Goal: Transaction & Acquisition: Book appointment/travel/reservation

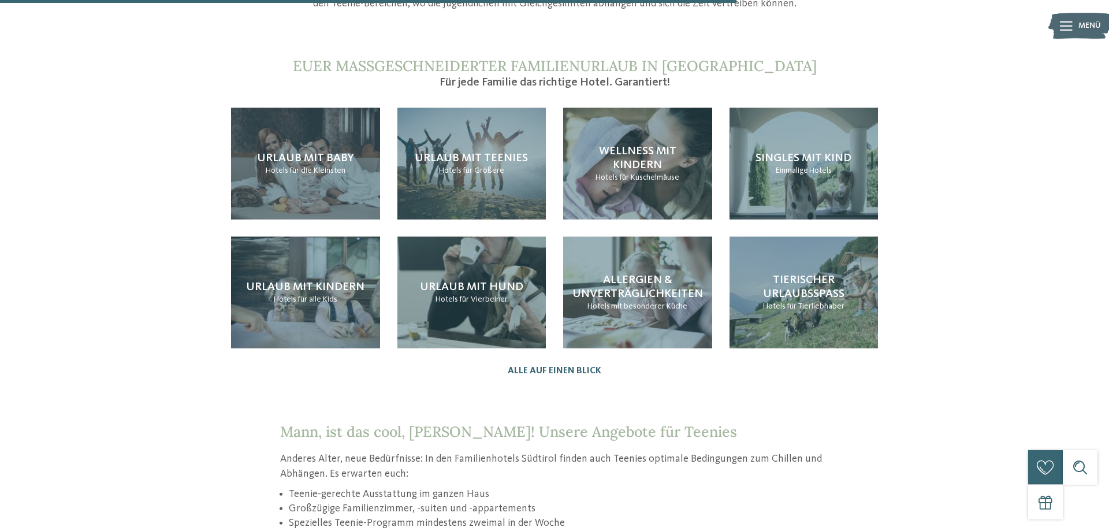
scroll to position [1237, 0]
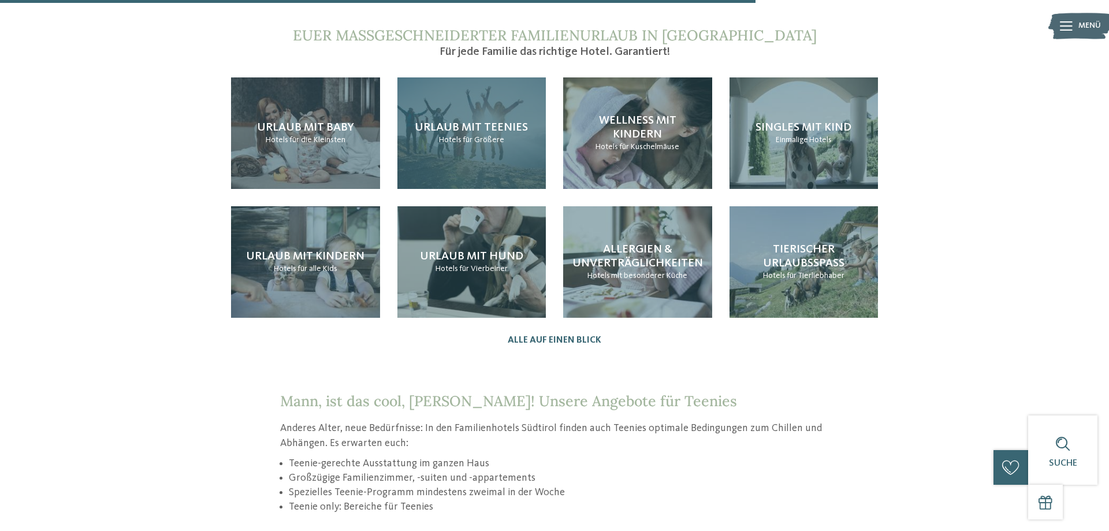
click at [458, 147] on div "Urlaub mit Teenies Hotels für Größere" at bounding box center [471, 132] width 149 height 111
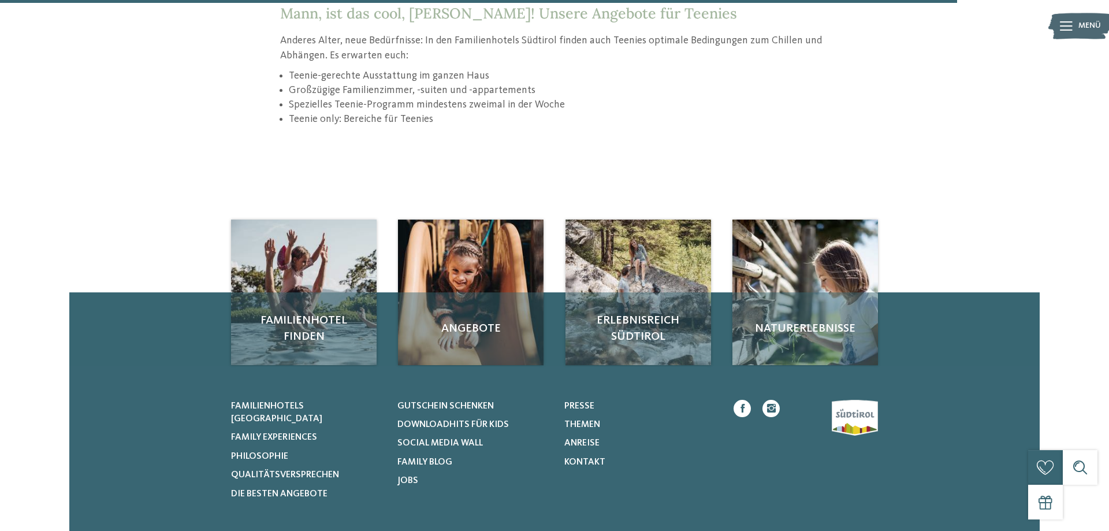
scroll to position [1649, 0]
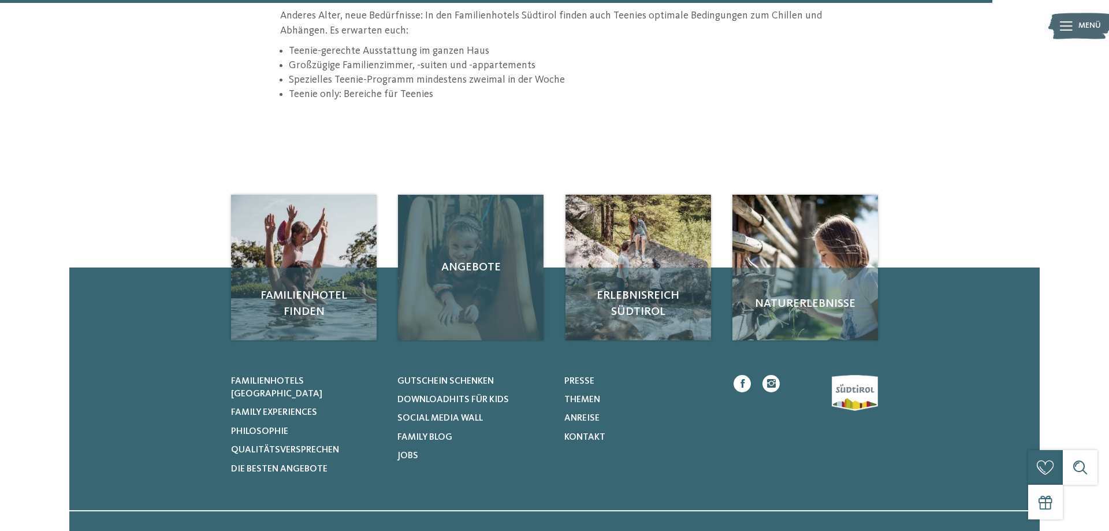
click at [491, 307] on div "Angebote" at bounding box center [471, 268] width 146 height 146
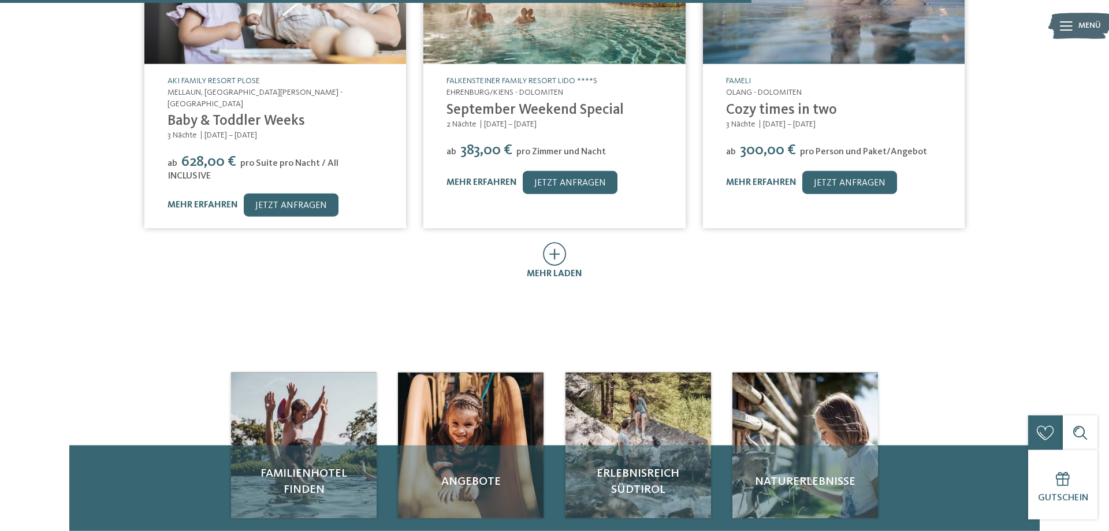
scroll to position [766, 0]
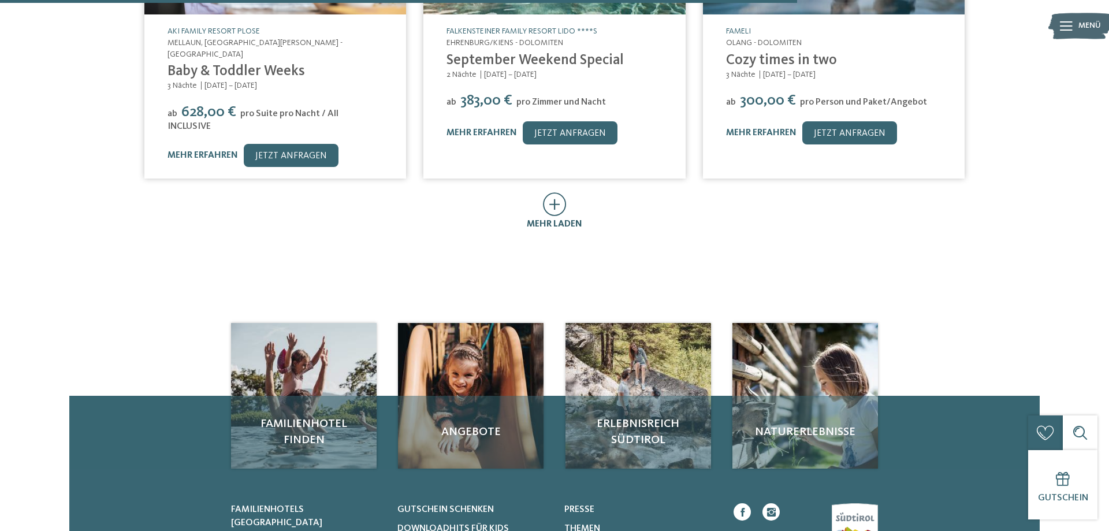
click at [556, 192] on icon at bounding box center [555, 204] width 24 height 24
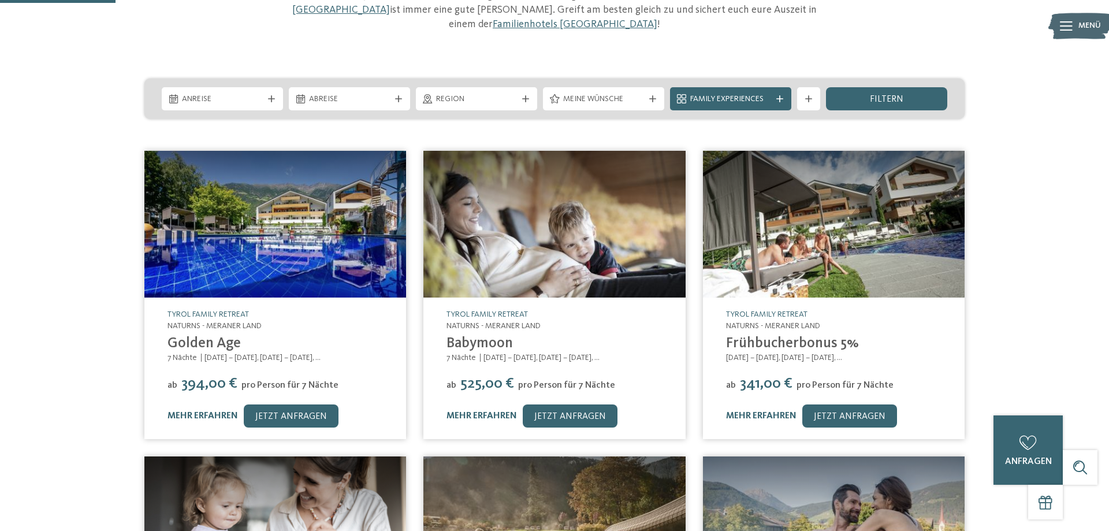
scroll to position [0, 0]
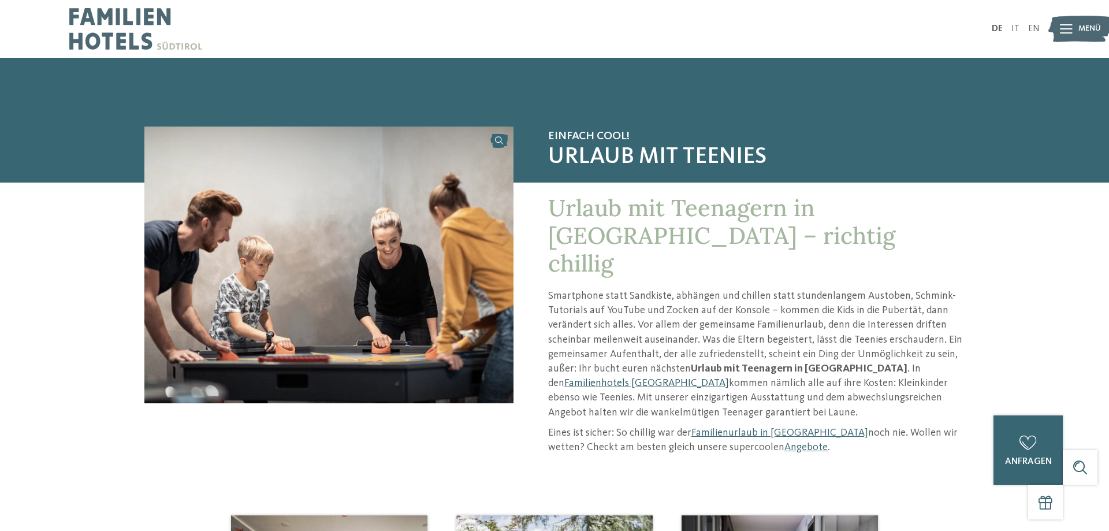
click at [729, 378] on link "Familienhotels [GEOGRAPHIC_DATA]" at bounding box center [646, 383] width 165 height 10
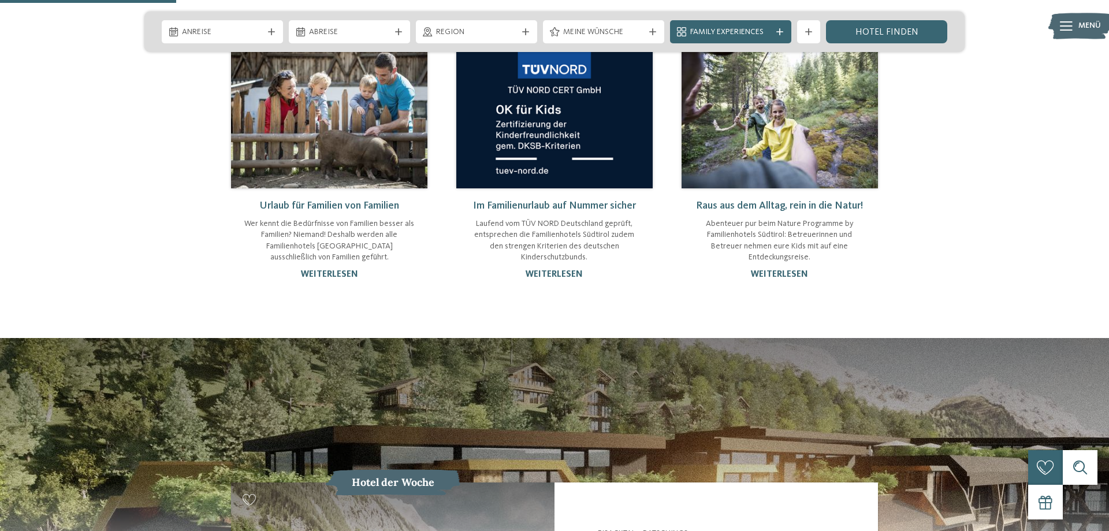
scroll to position [530, 0]
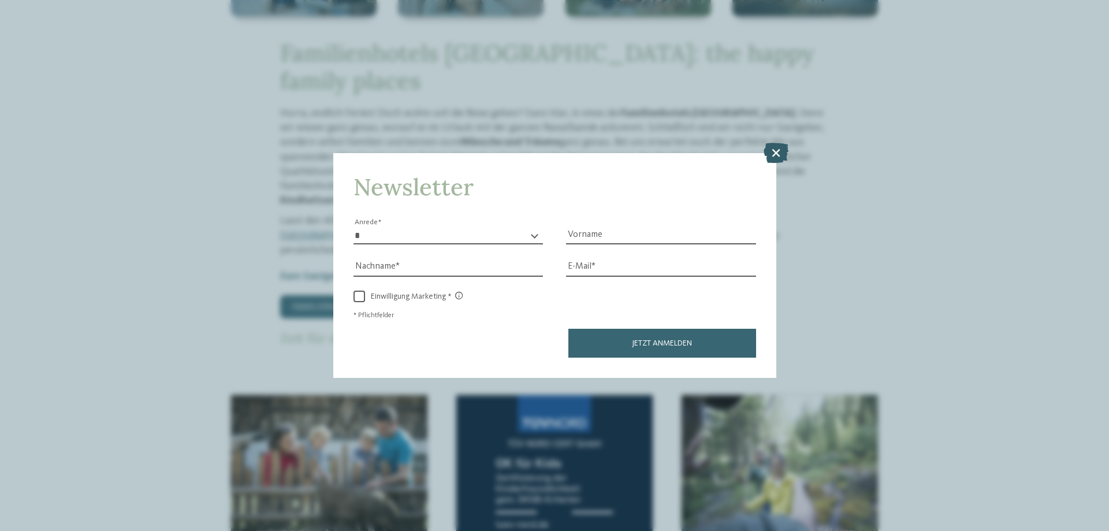
click at [777, 152] on icon at bounding box center [775, 153] width 25 height 20
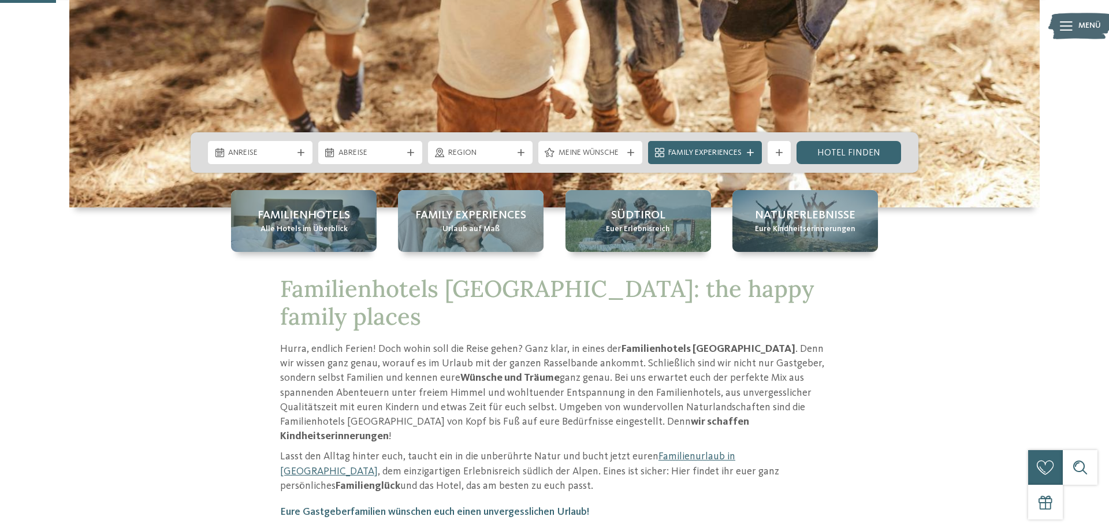
scroll to position [177, 0]
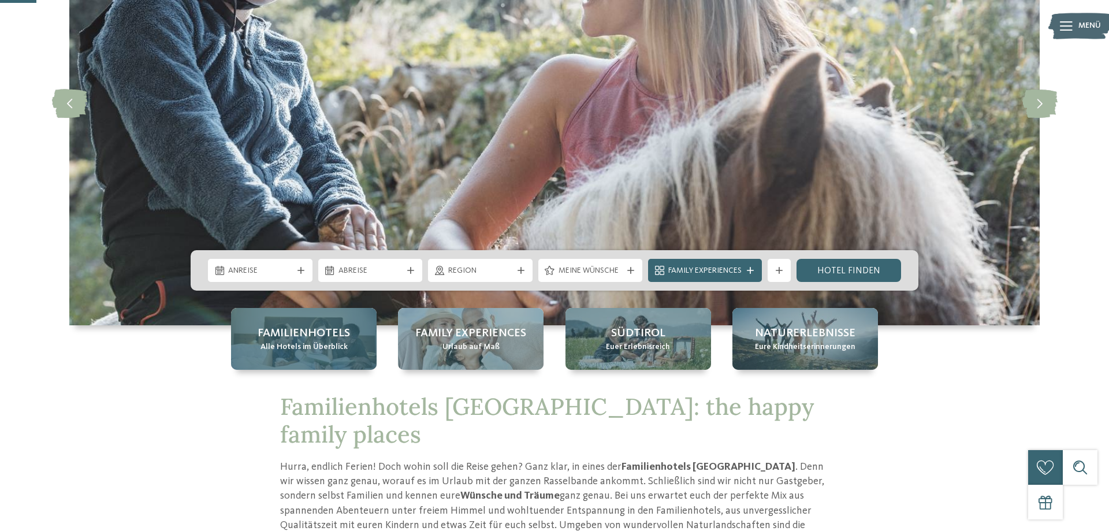
click at [311, 334] on span "Familienhotels" at bounding box center [304, 333] width 92 height 16
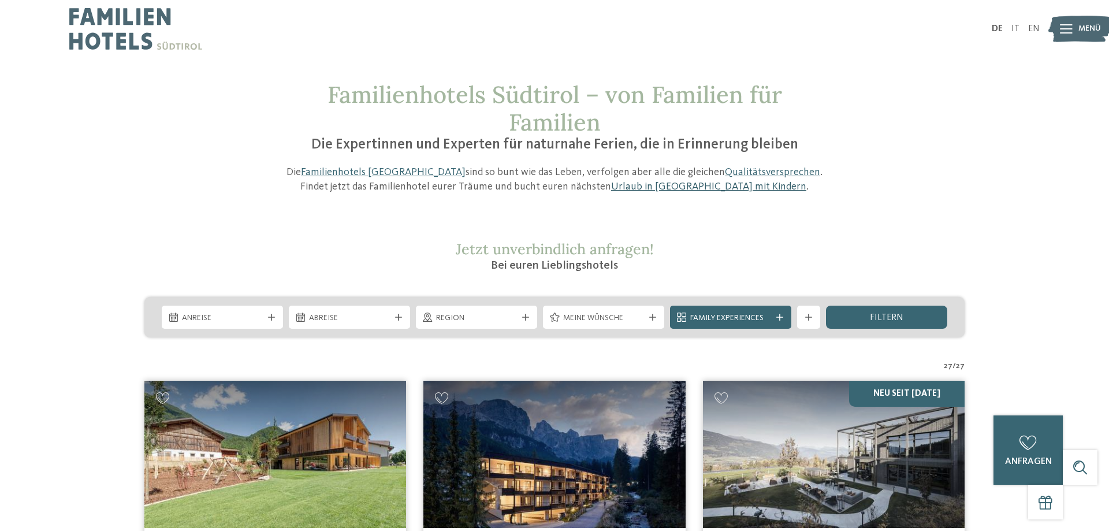
click at [660, 188] on link "Urlaub in [GEOGRAPHIC_DATA] mit Kindern" at bounding box center [708, 186] width 195 height 10
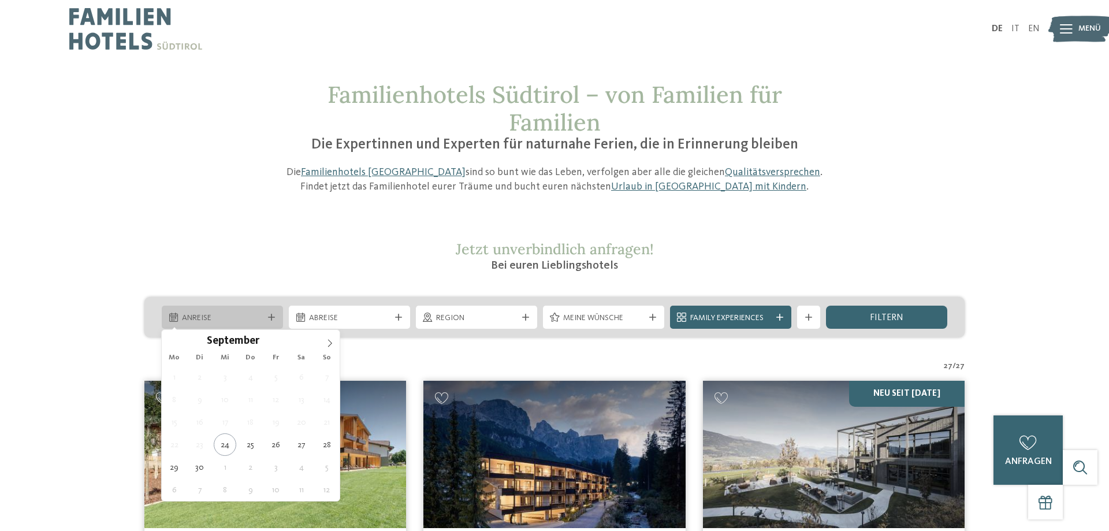
click at [271, 315] on icon at bounding box center [271, 317] width 7 height 7
click at [326, 344] on icon at bounding box center [330, 343] width 8 height 8
type input "****"
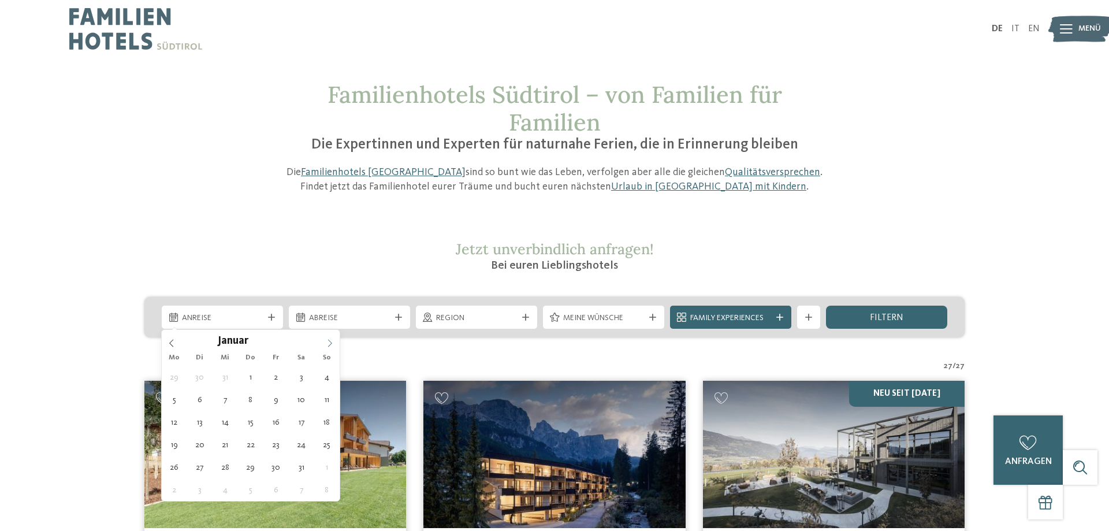
click at [326, 344] on icon at bounding box center [330, 343] width 8 height 8
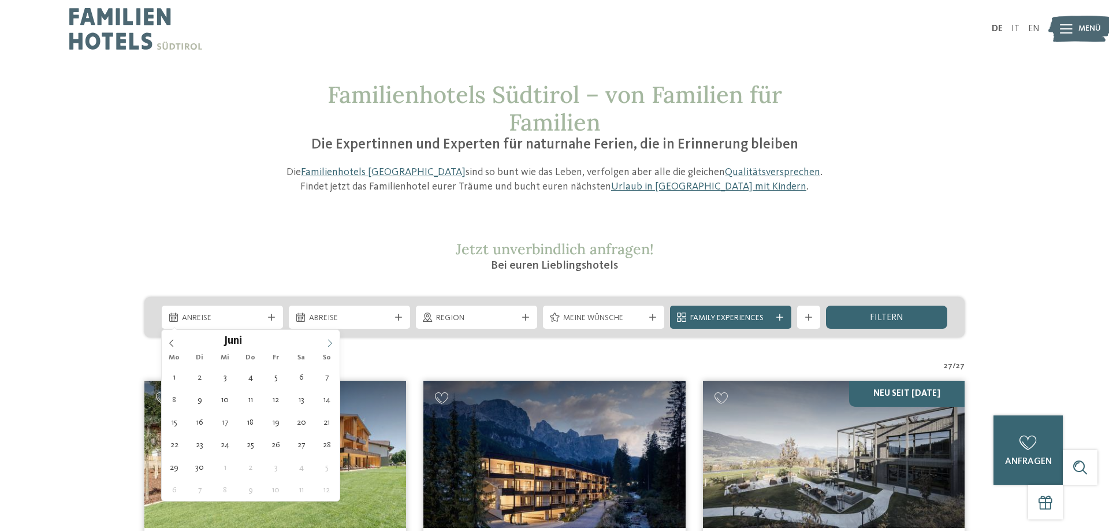
click at [326, 344] on icon at bounding box center [330, 343] width 8 height 8
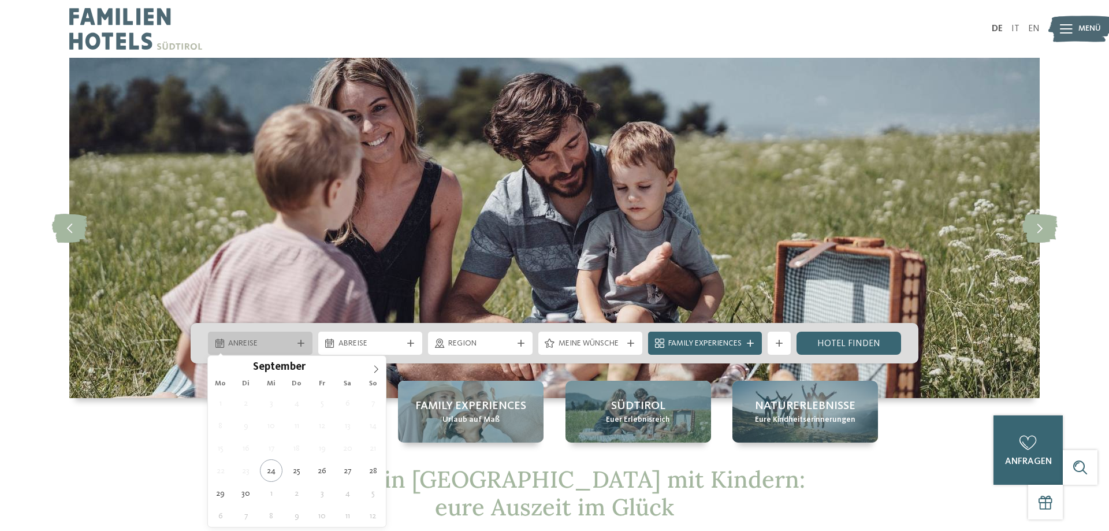
click at [303, 340] on icon at bounding box center [300, 343] width 7 height 7
click at [377, 372] on icon at bounding box center [376, 369] width 8 height 8
click at [377, 371] on icon at bounding box center [376, 369] width 8 height 8
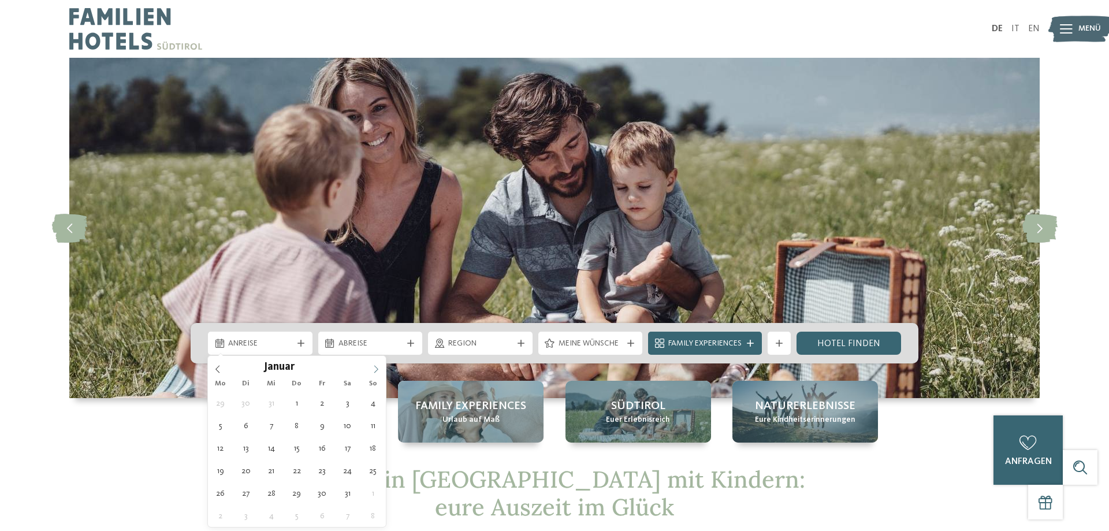
type input "****"
click at [377, 371] on icon at bounding box center [376, 369] width 8 height 8
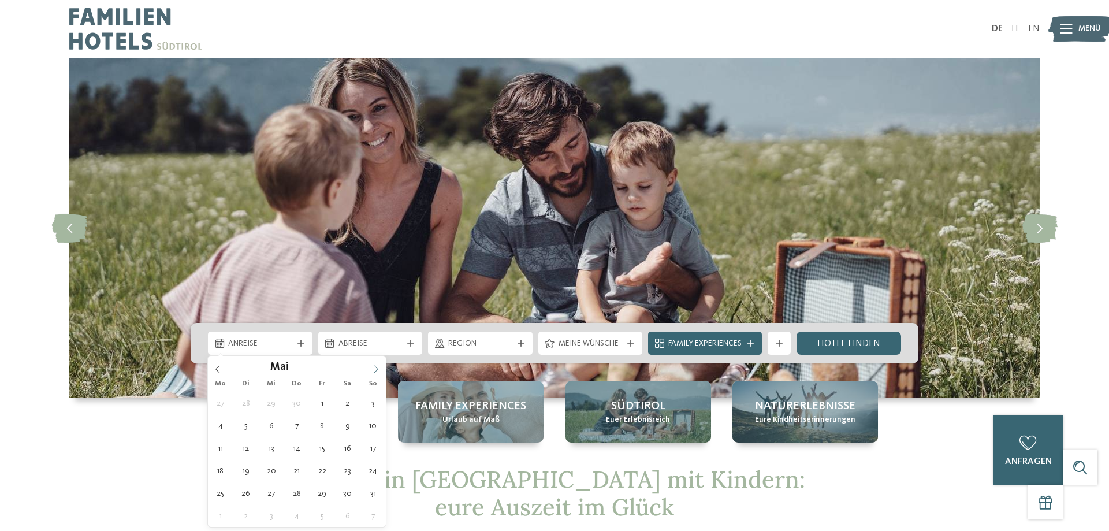
click at [377, 371] on icon at bounding box center [376, 369] width 8 height 8
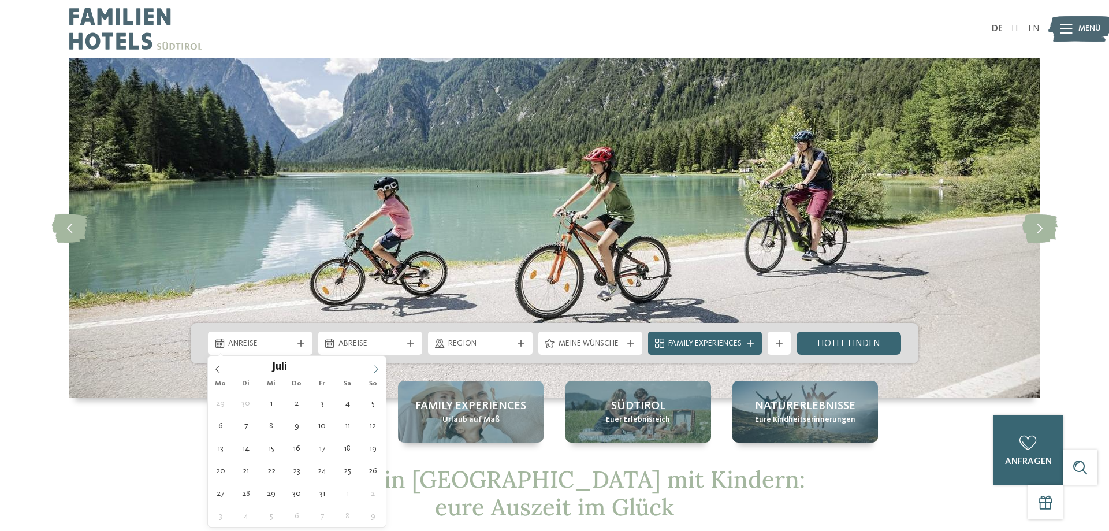
click at [377, 371] on icon at bounding box center [376, 369] width 8 height 8
type div "[DATE]"
type input "****"
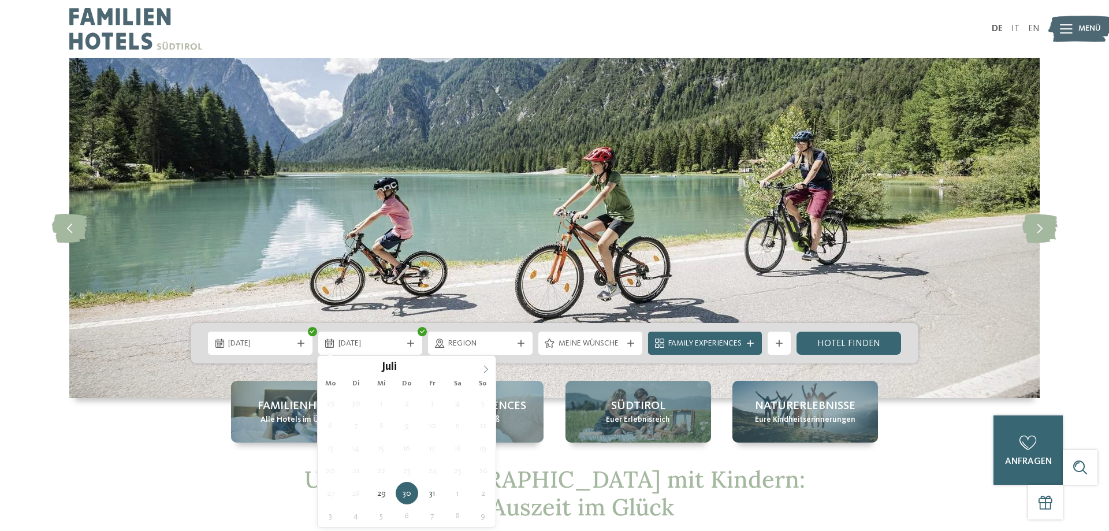
click at [481, 368] on span at bounding box center [486, 366] width 20 height 20
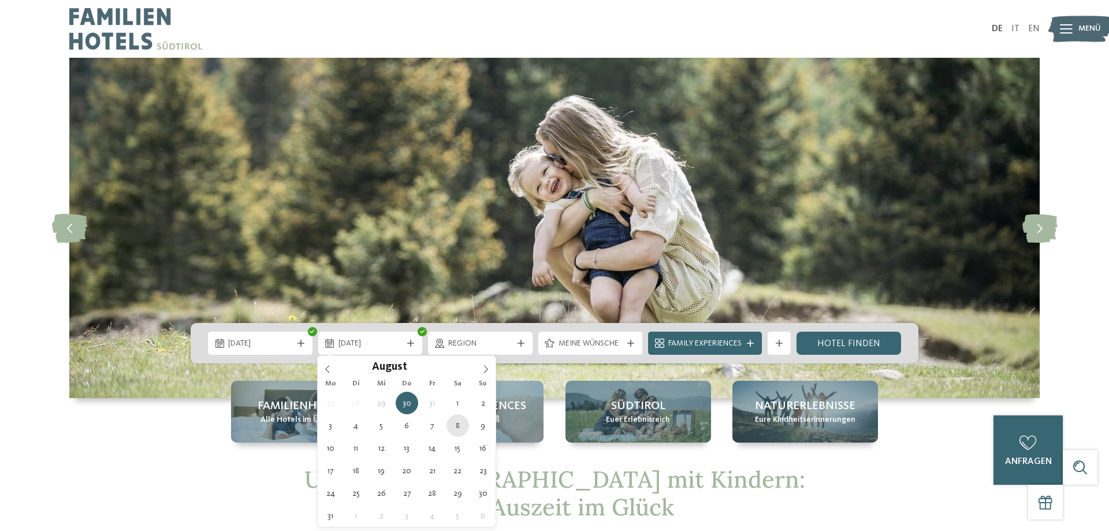
type div "[DATE]"
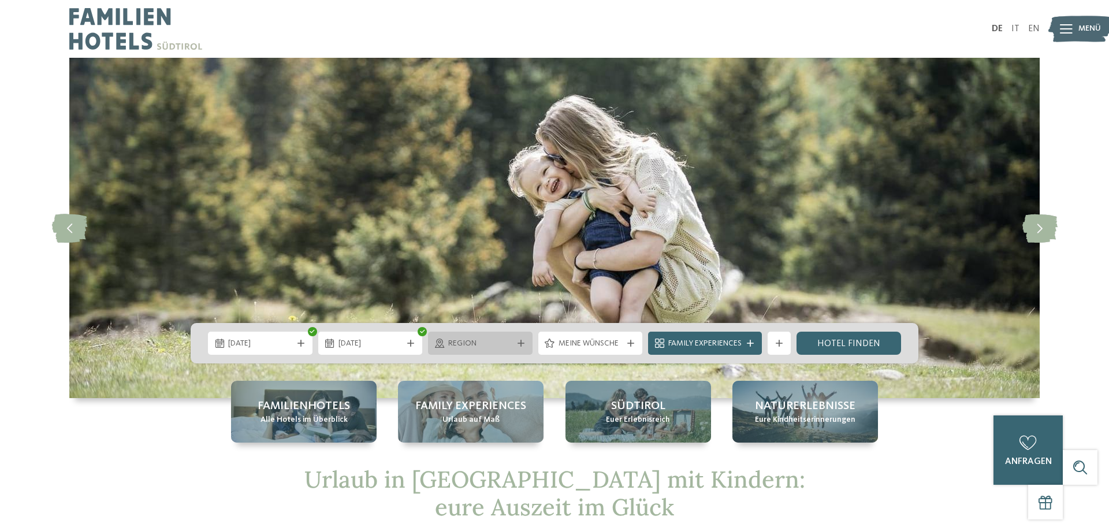
click at [517, 341] on icon at bounding box center [520, 343] width 7 height 7
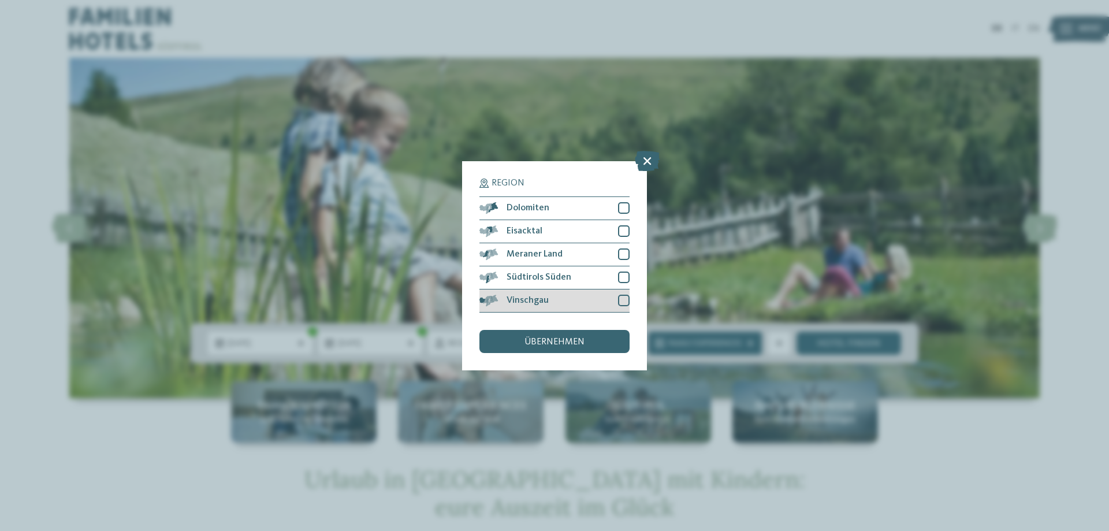
click at [624, 303] on div at bounding box center [624, 301] width 12 height 12
click at [621, 277] on div at bounding box center [624, 277] width 12 height 12
click at [622, 258] on div at bounding box center [624, 254] width 12 height 12
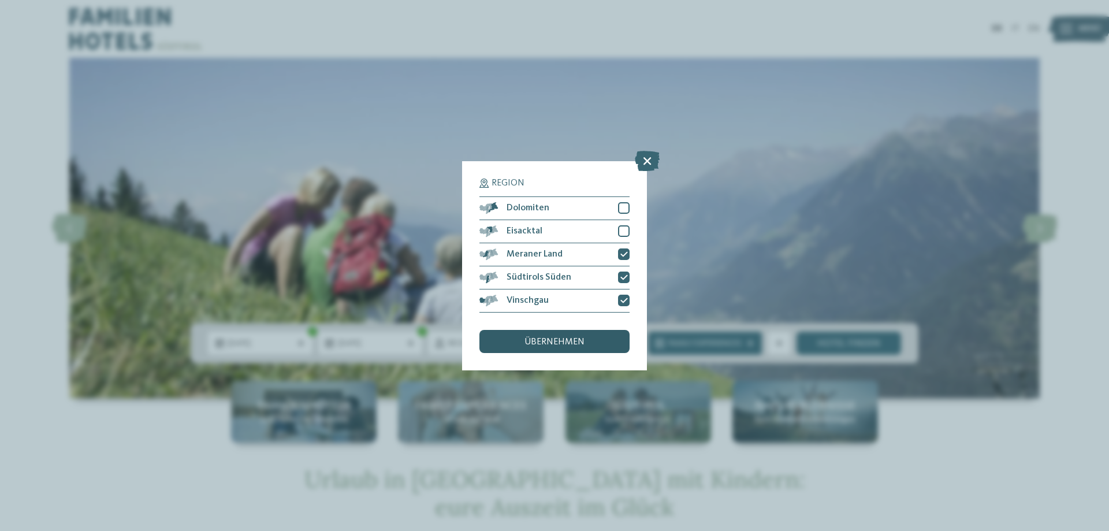
click at [605, 342] on div "übernehmen" at bounding box center [554, 341] width 150 height 23
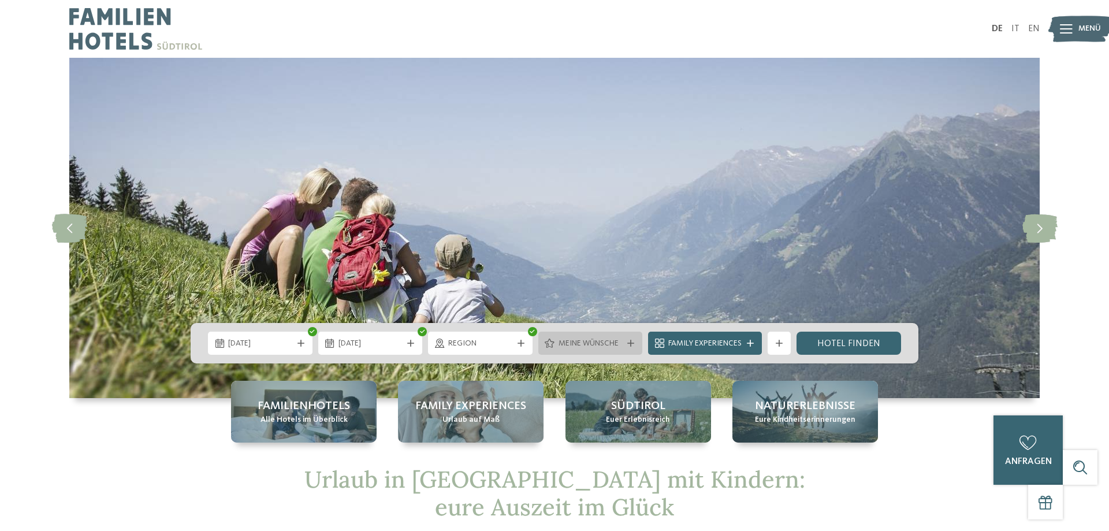
click at [629, 341] on icon at bounding box center [630, 343] width 7 height 7
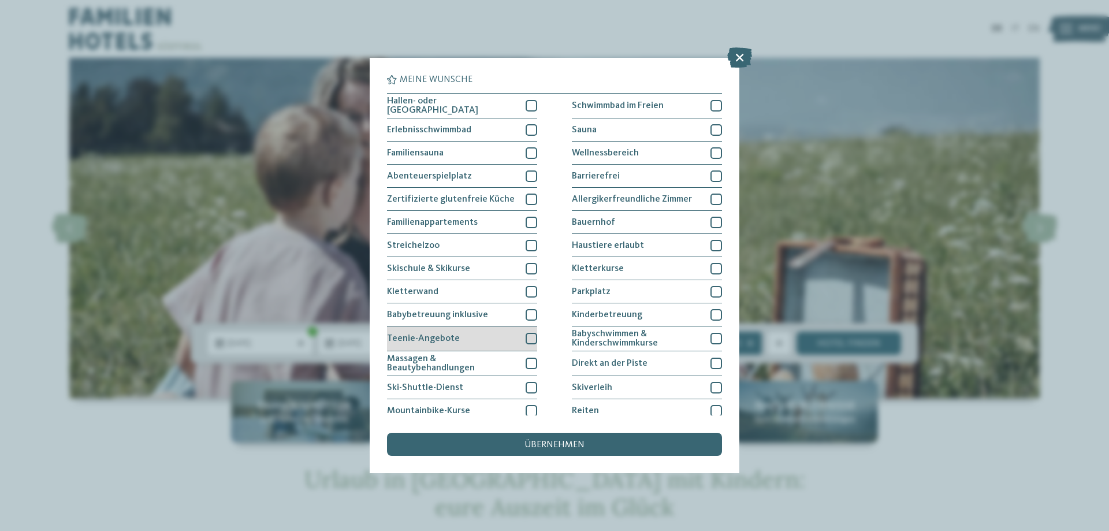
click at [532, 337] on div at bounding box center [532, 339] width 12 height 12
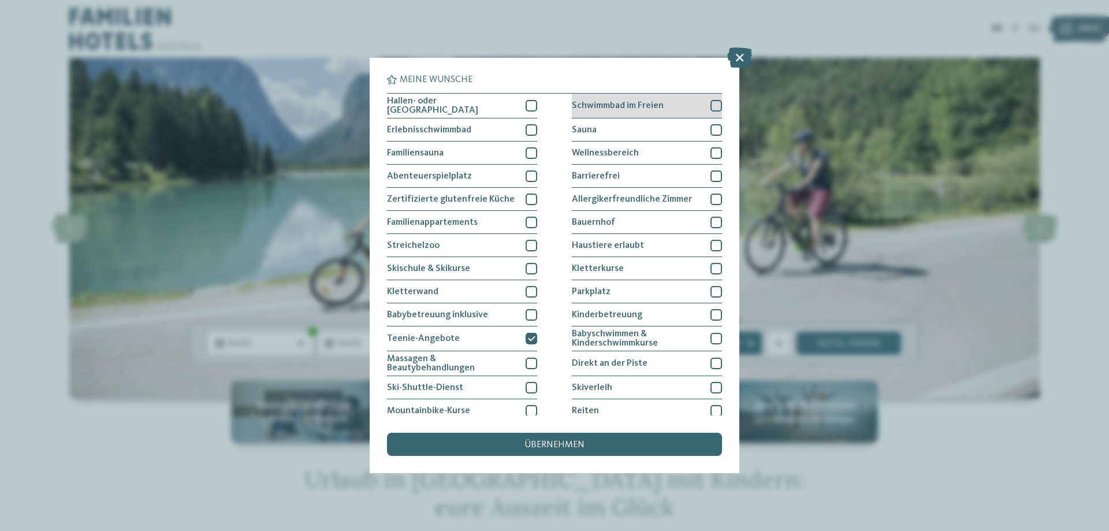
click at [714, 107] on div at bounding box center [716, 106] width 12 height 12
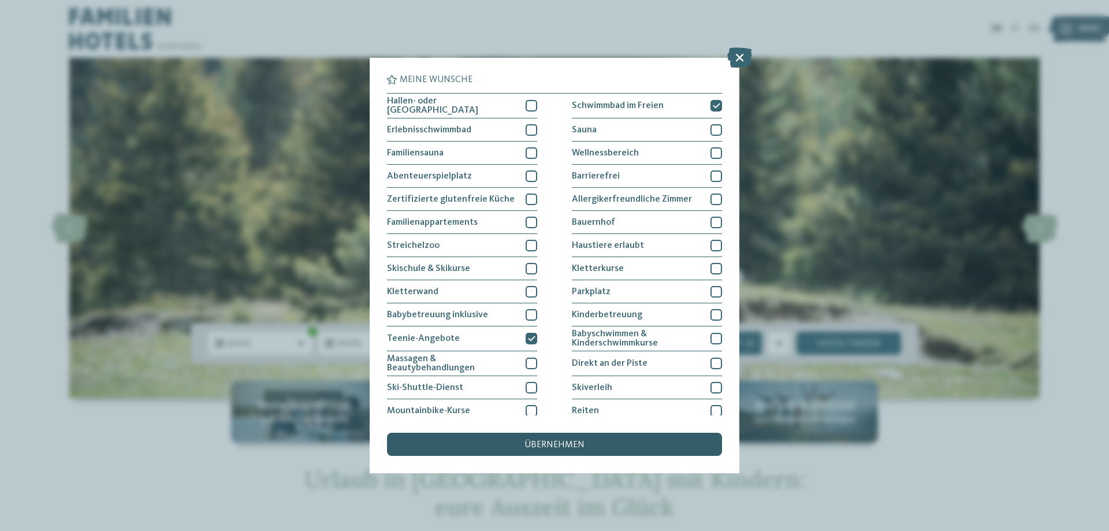
click at [548, 447] on span "übernehmen" at bounding box center [554, 444] width 60 height 9
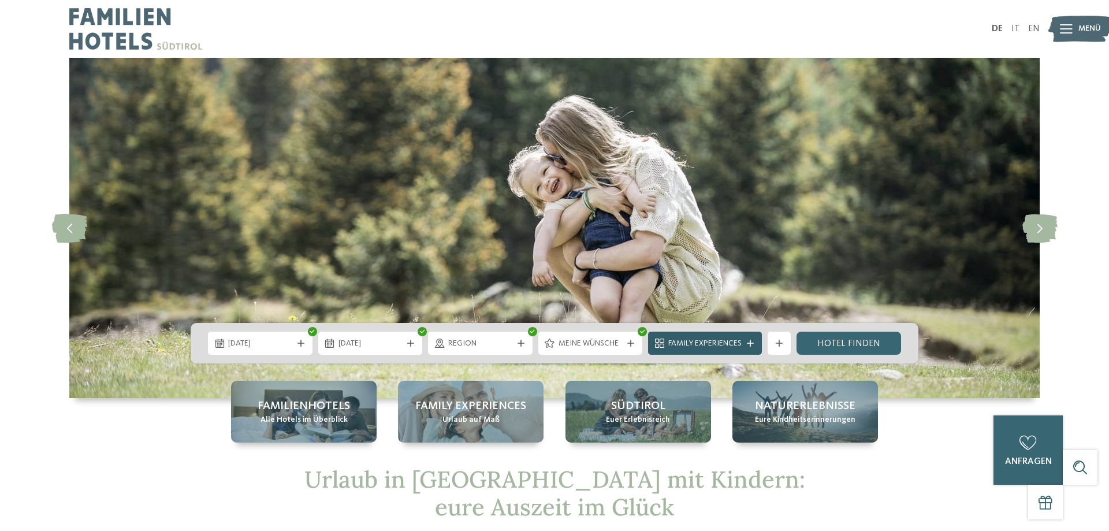
click at [750, 342] on icon at bounding box center [750, 343] width 7 height 7
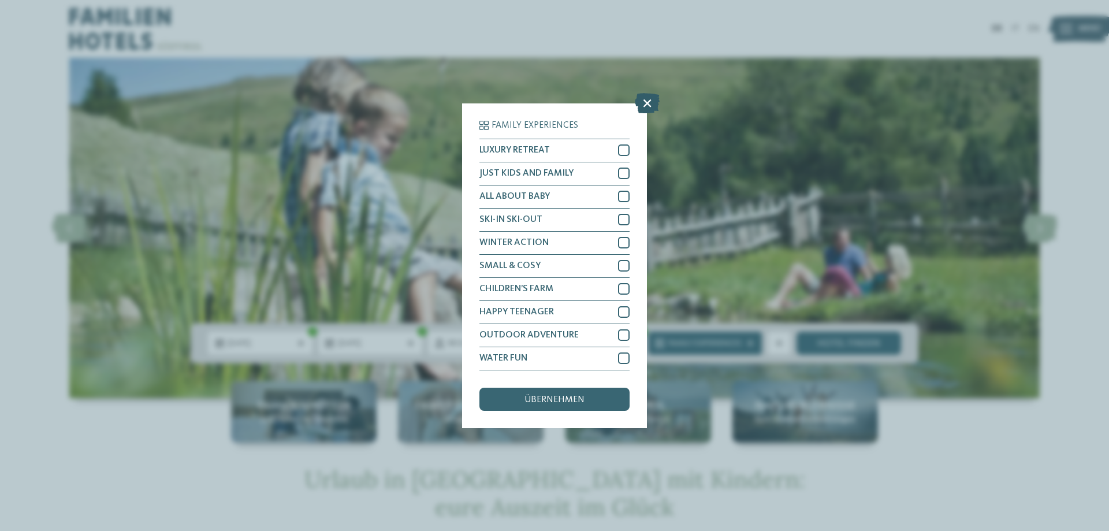
click at [643, 103] on icon at bounding box center [647, 102] width 25 height 20
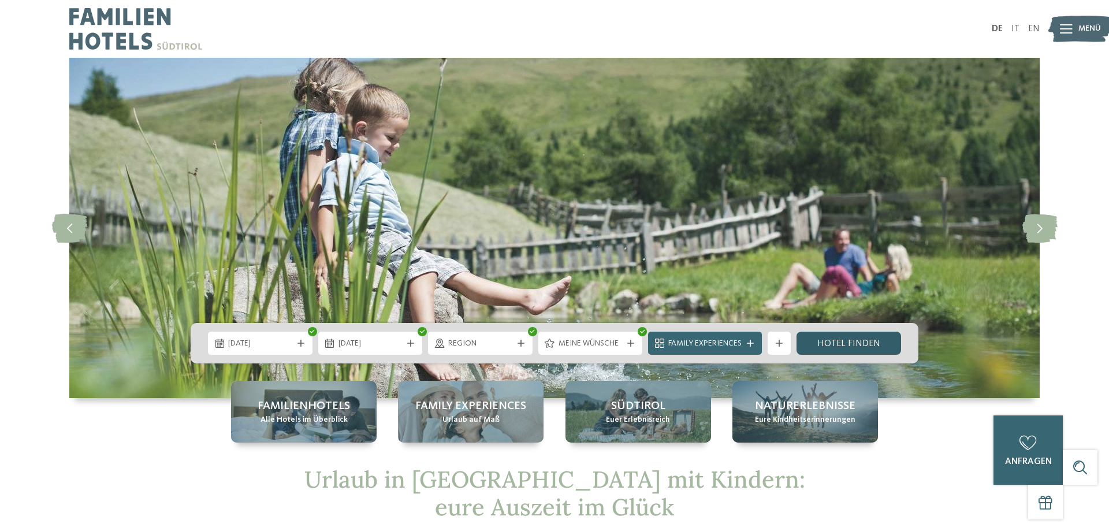
click at [836, 343] on link "Hotel finden" at bounding box center [848, 342] width 105 height 23
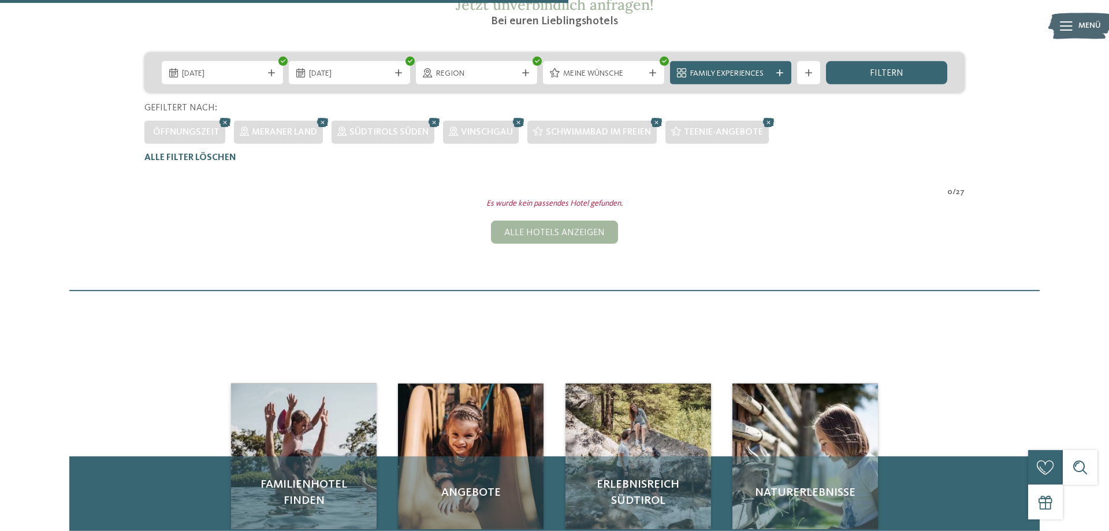
scroll to position [202, 0]
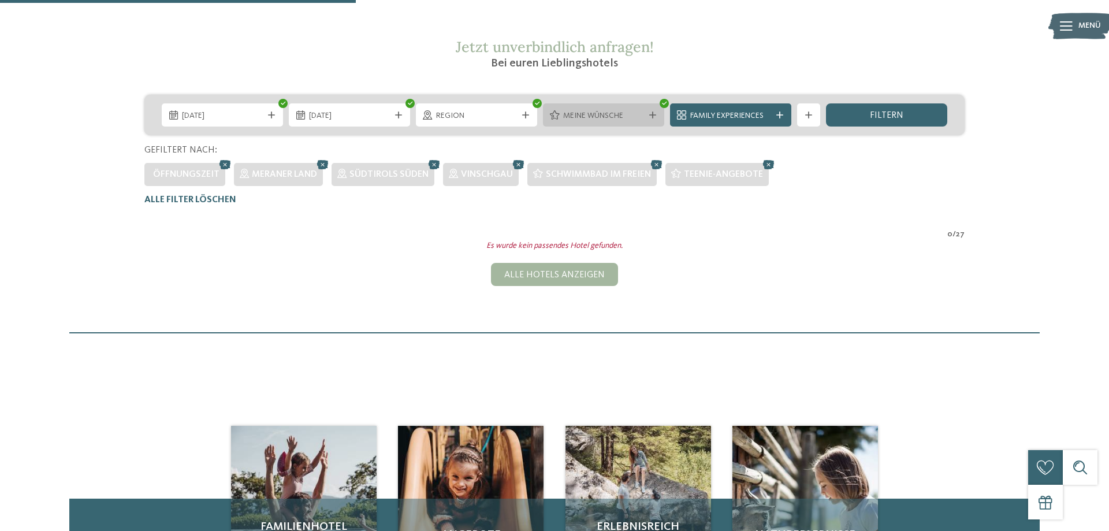
click at [655, 115] on icon at bounding box center [652, 114] width 7 height 7
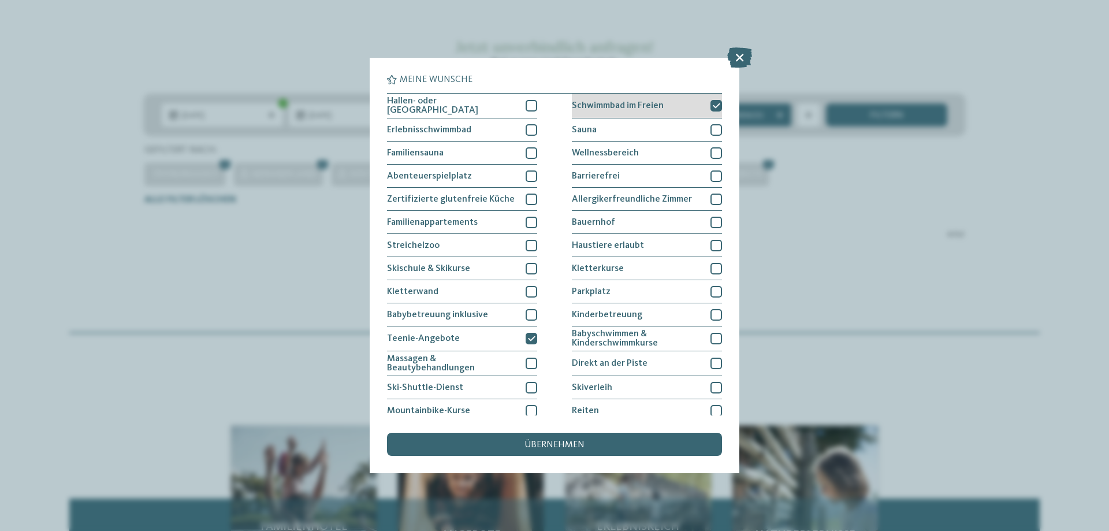
click at [713, 105] on icon at bounding box center [717, 105] width 8 height 7
click at [565, 448] on span "übernehmen" at bounding box center [554, 444] width 60 height 9
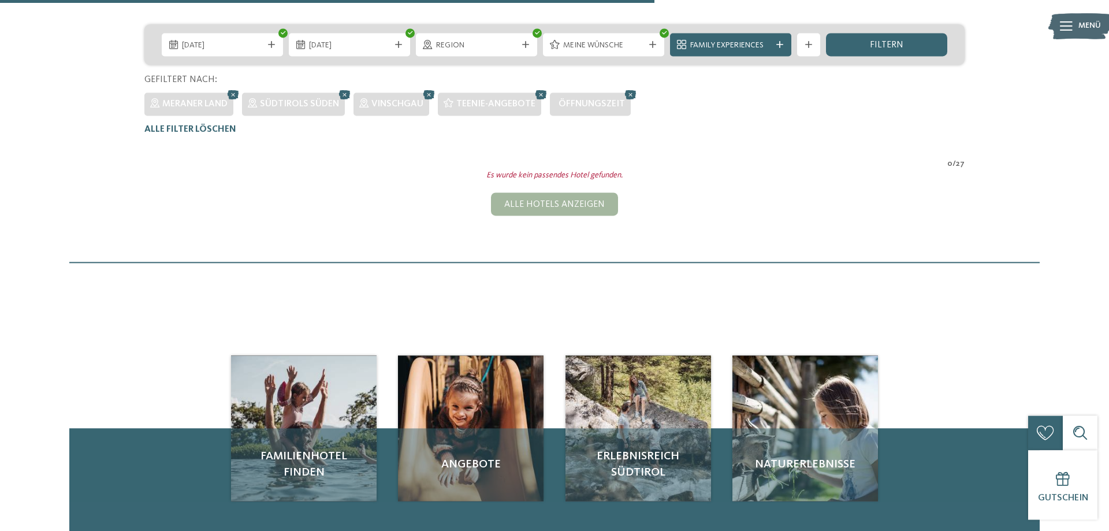
scroll to position [261, 0]
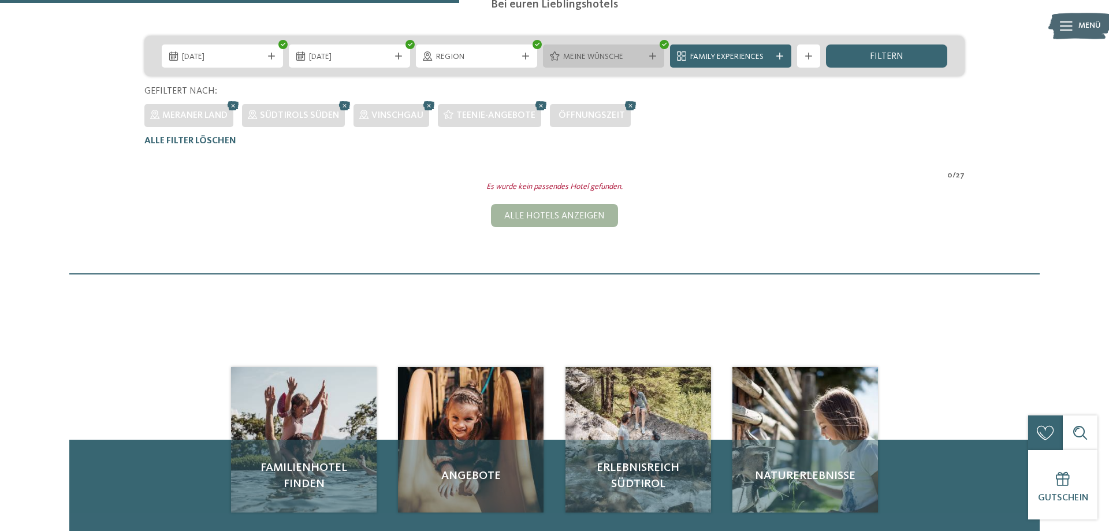
click at [651, 57] on icon at bounding box center [652, 56] width 7 height 7
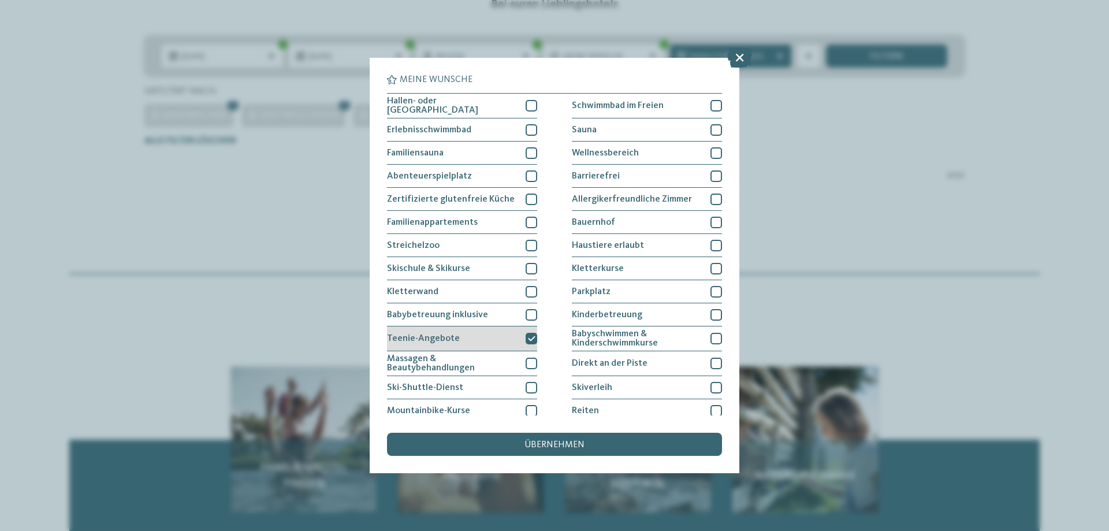
click at [531, 335] on icon at bounding box center [532, 338] width 8 height 7
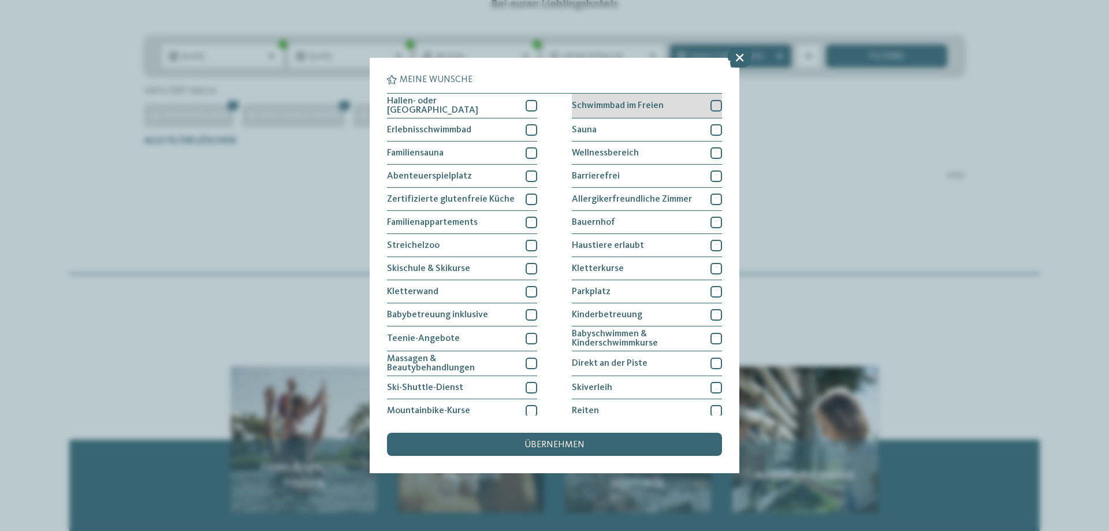
click at [714, 105] on div at bounding box center [716, 106] width 12 height 12
click at [627, 446] on div "übernehmen" at bounding box center [554, 444] width 335 height 23
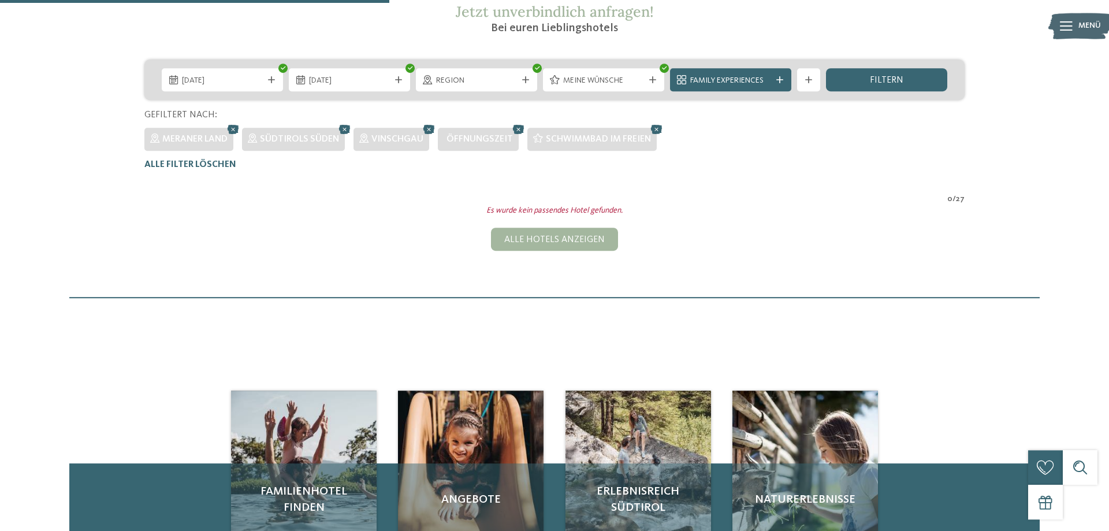
scroll to position [143, 0]
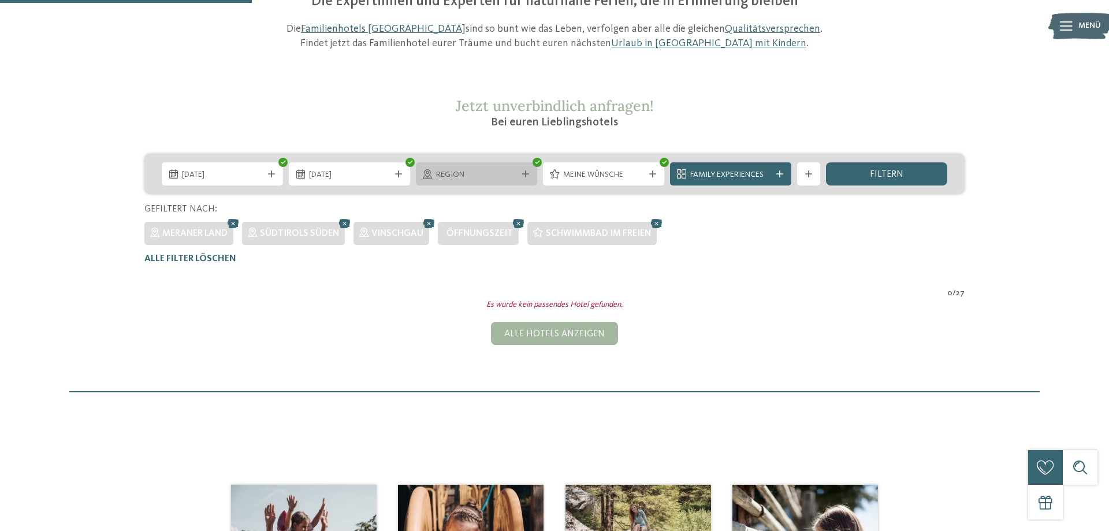
click at [528, 176] on icon at bounding box center [525, 173] width 7 height 7
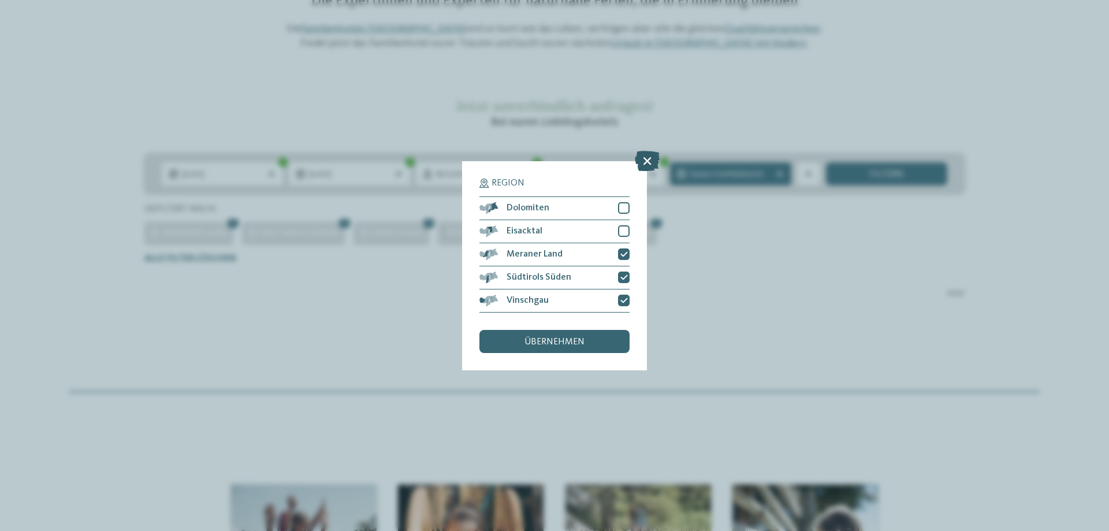
click at [649, 161] on icon at bounding box center [647, 160] width 25 height 20
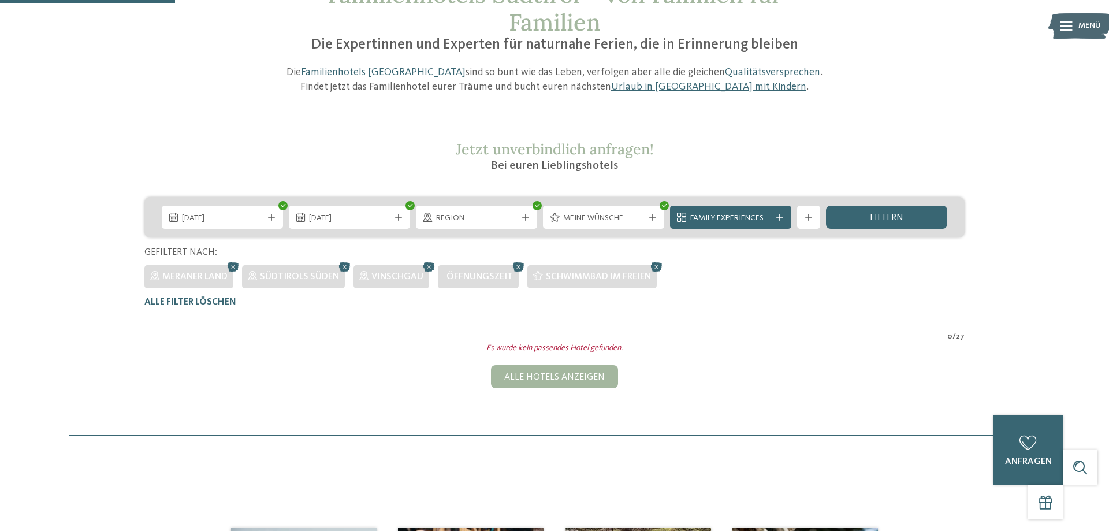
scroll to position [0, 0]
